Goal: Navigation & Orientation: Find specific page/section

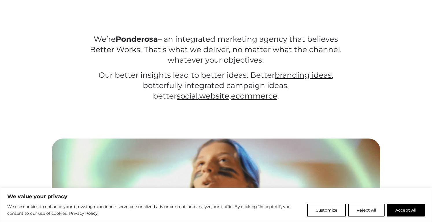
scroll to position [240, 0]
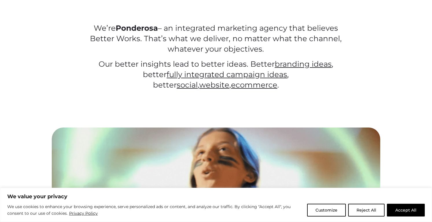
drag, startPoint x: 158, startPoint y: 28, endPoint x: 287, endPoint y: 51, distance: 131.7
click at [287, 51] on p "We’re Ponderosa – an integrated marketing agency that believes Better Works. Th…" at bounding box center [215, 38] width 261 height 31
drag, startPoint x: 274, startPoint y: 49, endPoint x: 102, endPoint y: 31, distance: 172.8
click at [102, 31] on p "We’re Ponderosa – an integrated marketing agency that believes Better Works. Th…" at bounding box center [215, 38] width 261 height 31
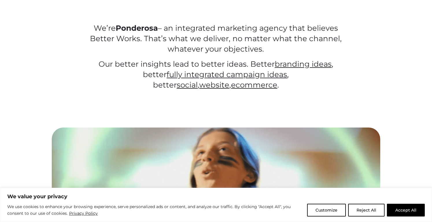
click at [102, 31] on p "We’re Ponderosa – an integrated marketing agency that believes Better Works. Th…" at bounding box center [215, 38] width 261 height 31
drag, startPoint x: 140, startPoint y: 32, endPoint x: 297, endPoint y: 52, distance: 158.2
click at [297, 52] on p "We’re Ponderosa – an integrated marketing agency that believes Better Works. Th…" at bounding box center [215, 38] width 261 height 31
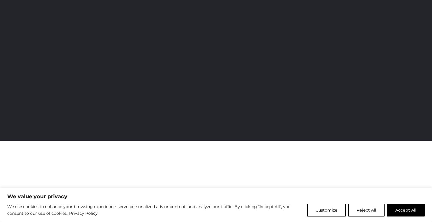
scroll to position [0, 0]
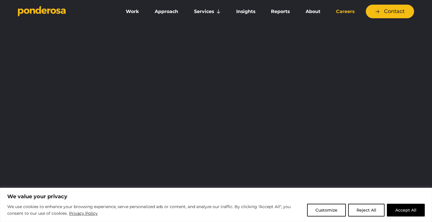
click at [342, 13] on link "Careers" at bounding box center [346, 11] width 32 height 12
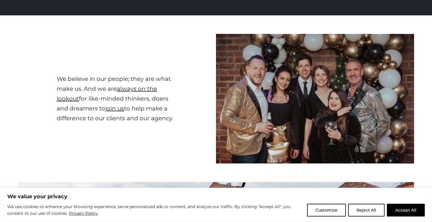
scroll to position [161, 0]
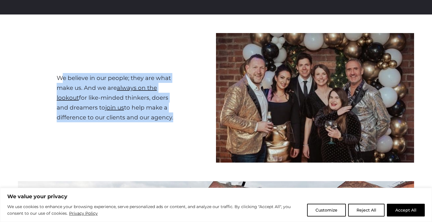
drag, startPoint x: 63, startPoint y: 77, endPoint x: 171, endPoint y: 116, distance: 115.5
click at [171, 116] on p "We believe in our people; they are what make us. And we are always on the looko…" at bounding box center [117, 97] width 121 height 49
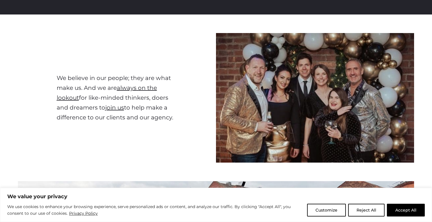
drag, startPoint x: 130, startPoint y: 105, endPoint x: 49, endPoint y: 74, distance: 86.8
click at [49, 74] on div "We believe in our people; they are what make us. And we are always on the looko…" at bounding box center [117, 98] width 198 height 130
drag, startPoint x: 60, startPoint y: 77, endPoint x: 179, endPoint y: 119, distance: 126.3
click at [179, 119] on div "We believe in our people; they are what make us. And we are always on the looko…" at bounding box center [117, 98] width 198 height 130
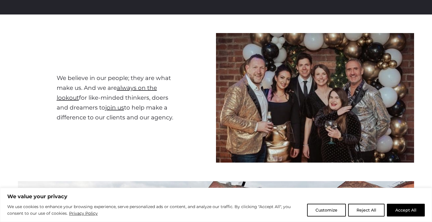
click at [179, 119] on div "We believe in our people; they are what make us. And we are always on the looko…" at bounding box center [117, 98] width 198 height 130
drag, startPoint x: 166, startPoint y: 117, endPoint x: 60, endPoint y: 78, distance: 113.5
click at [60, 78] on p "We believe in our people; they are what make us. And we are always on the looko…" at bounding box center [117, 97] width 121 height 49
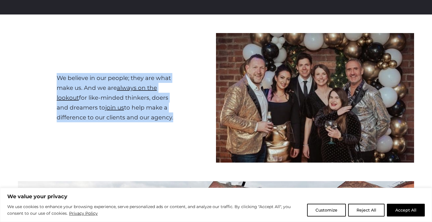
drag, startPoint x: 60, startPoint y: 78, endPoint x: 183, endPoint y: 115, distance: 128.5
click at [183, 115] on div "We believe in our people; they are what make us. And we are always on the looko…" at bounding box center [117, 98] width 198 height 130
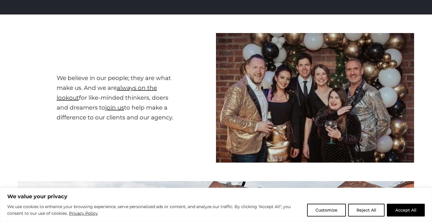
click at [183, 115] on div "We believe in our people; they are what make us. And we are always on the looko…" at bounding box center [117, 98] width 198 height 130
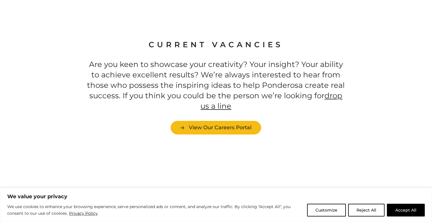
scroll to position [1596, 0]
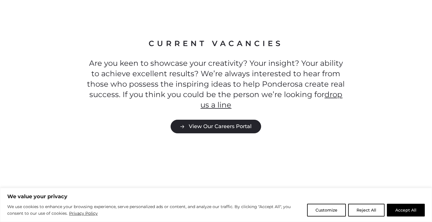
click at [197, 120] on link "View Our Careers Portal" at bounding box center [216, 127] width 91 height 14
